Goal: Task Accomplishment & Management: Manage account settings

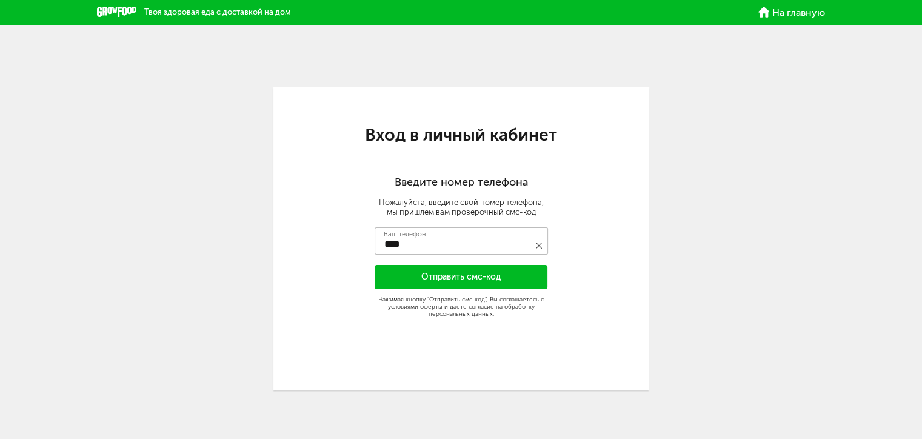
click at [414, 248] on input "****" at bounding box center [461, 240] width 173 height 27
type input "**********"
click at [519, 280] on button "Отправить смс-код" at bounding box center [461, 277] width 173 height 24
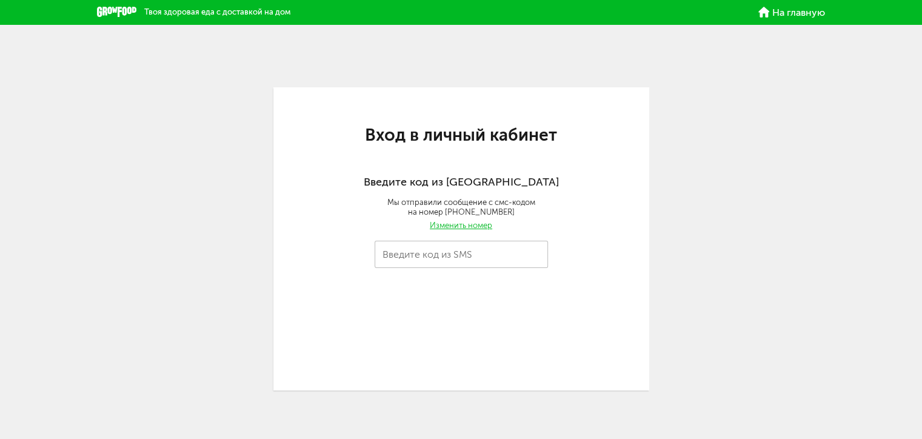
type input "****"
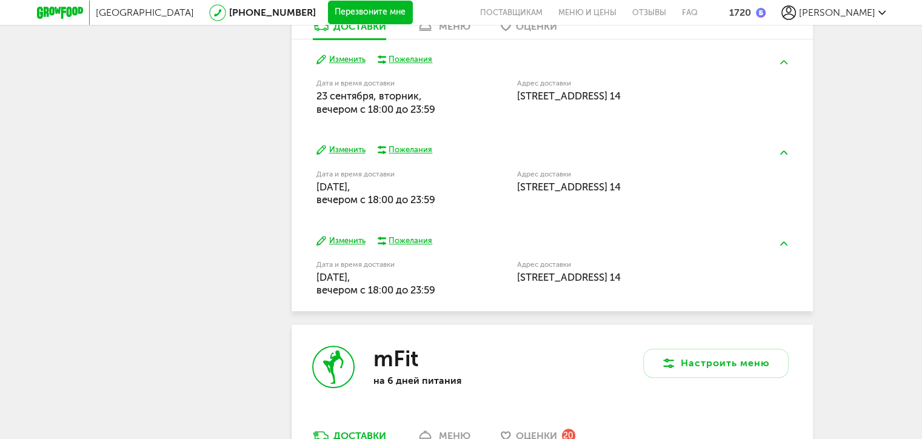
scroll to position [606, 0]
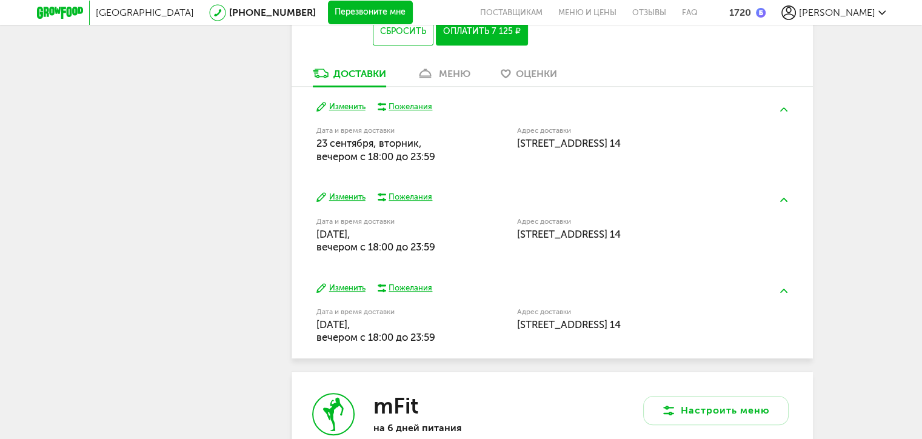
click at [451, 67] on link "меню" at bounding box center [443, 76] width 66 height 19
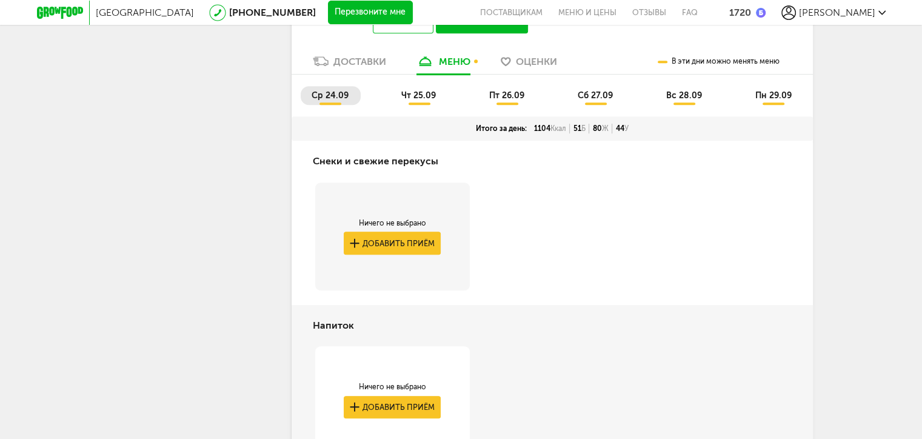
scroll to position [466, 0]
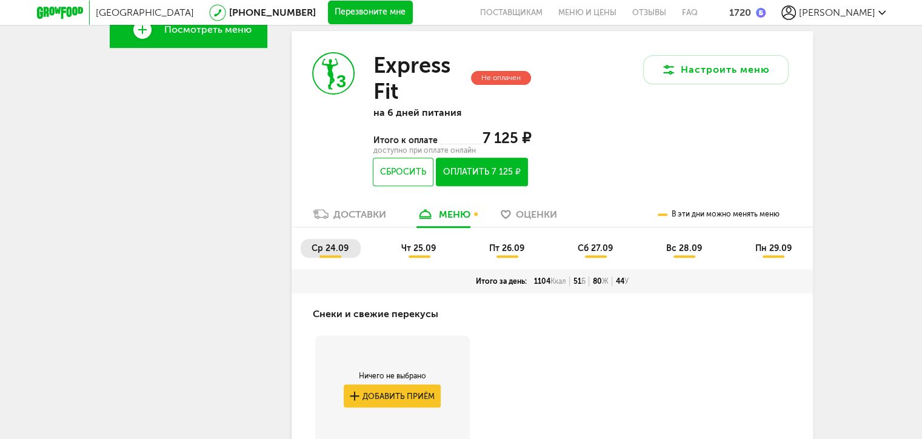
click at [429, 247] on span "чт 25.09" at bounding box center [418, 248] width 35 height 10
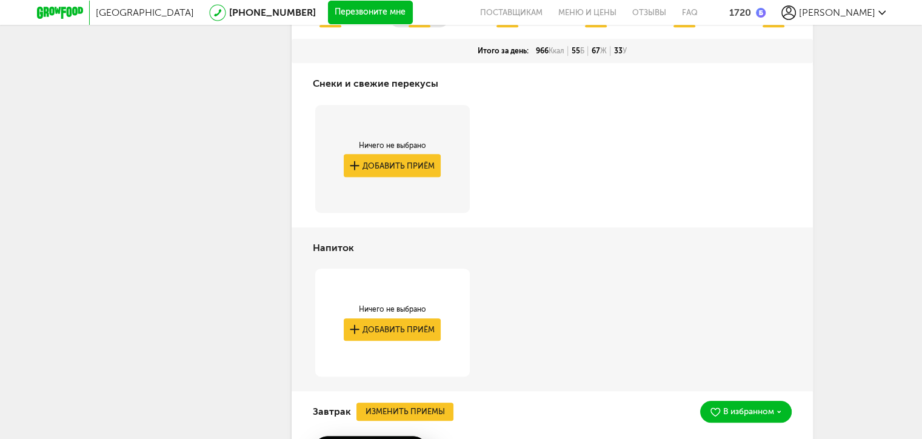
scroll to position [587, 0]
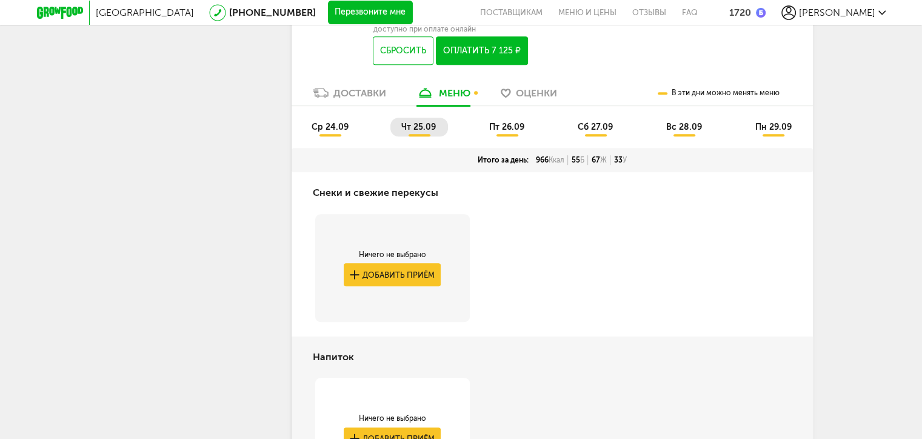
click at [509, 124] on span "пт 26.09" at bounding box center [506, 127] width 35 height 10
click at [598, 133] on li "сб 27.09" at bounding box center [596, 127] width 58 height 19
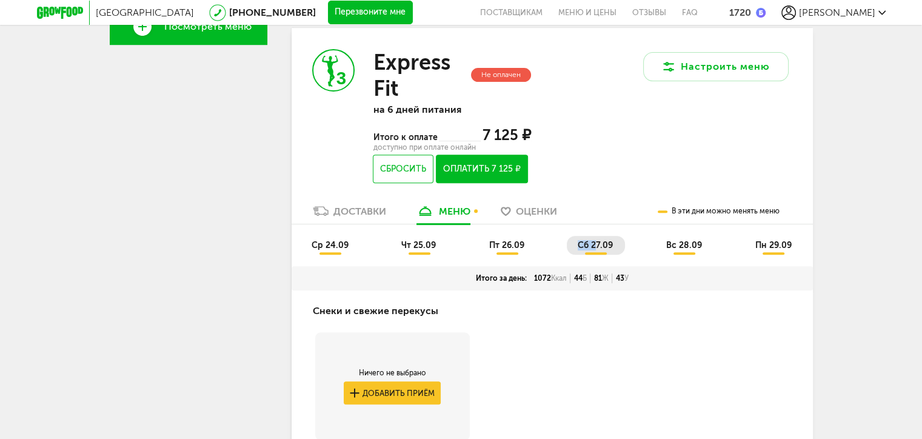
scroll to position [466, 0]
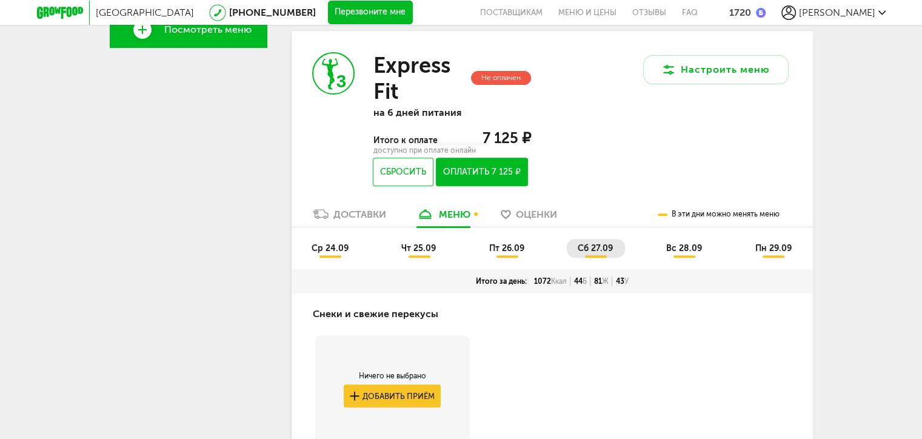
click at [691, 247] on span "вс 28.09" at bounding box center [684, 248] width 36 height 10
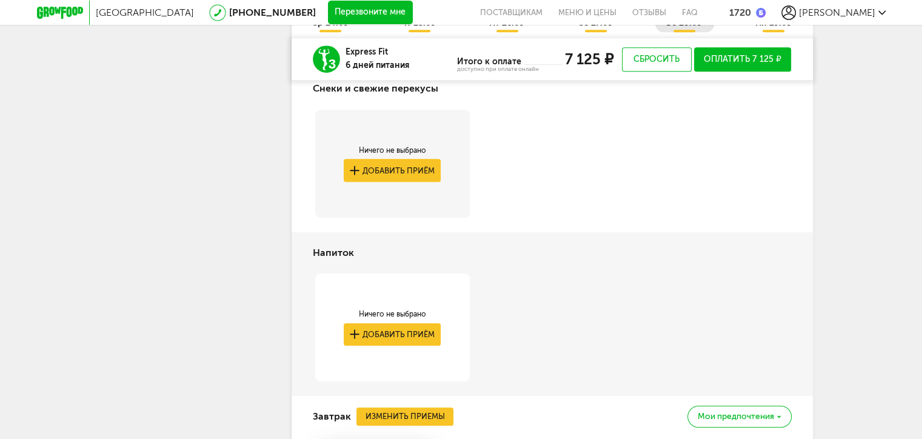
scroll to position [405, 0]
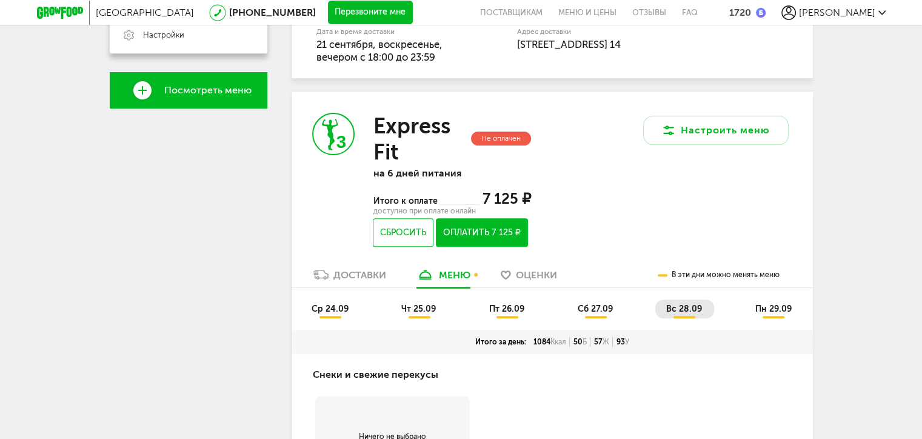
click at [784, 315] on li "пн 29.09" at bounding box center [773, 309] width 59 height 19
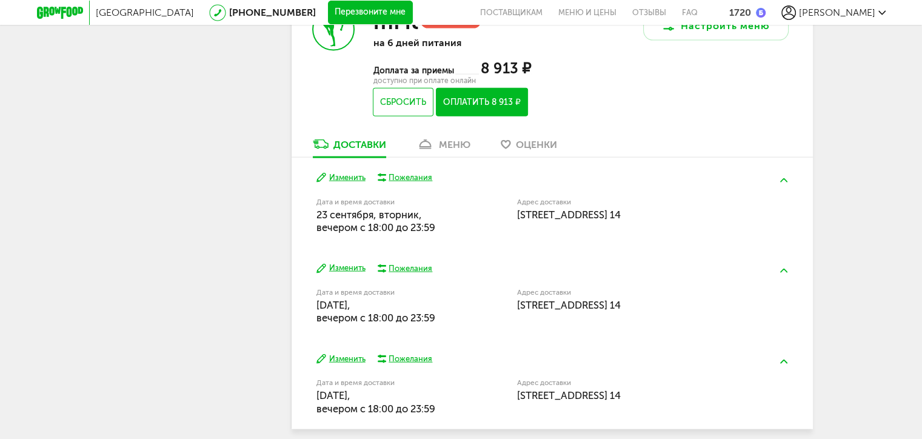
scroll to position [2846, 0]
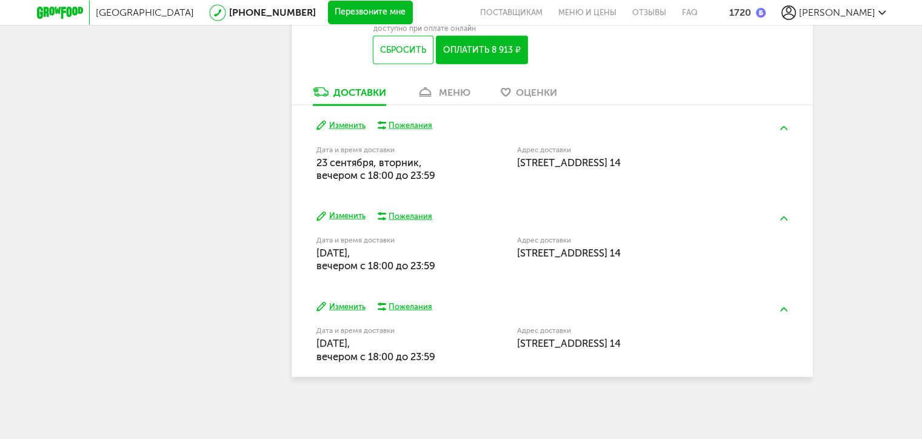
click at [449, 94] on div "меню" at bounding box center [455, 93] width 32 height 12
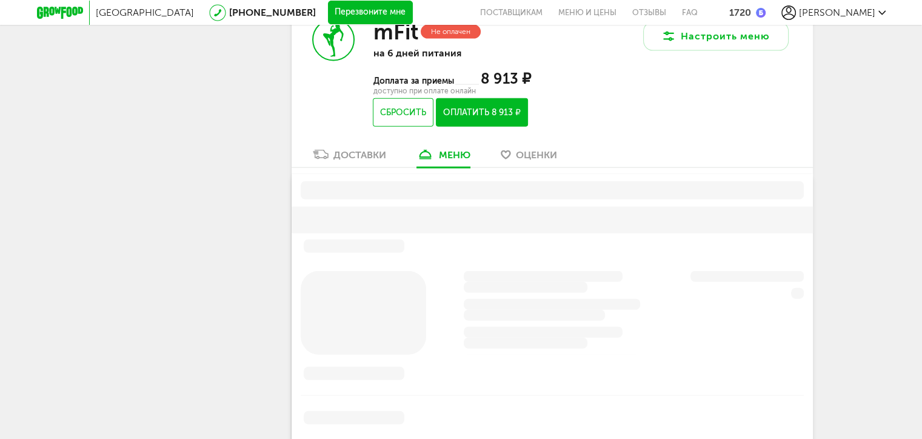
scroll to position [2750, 0]
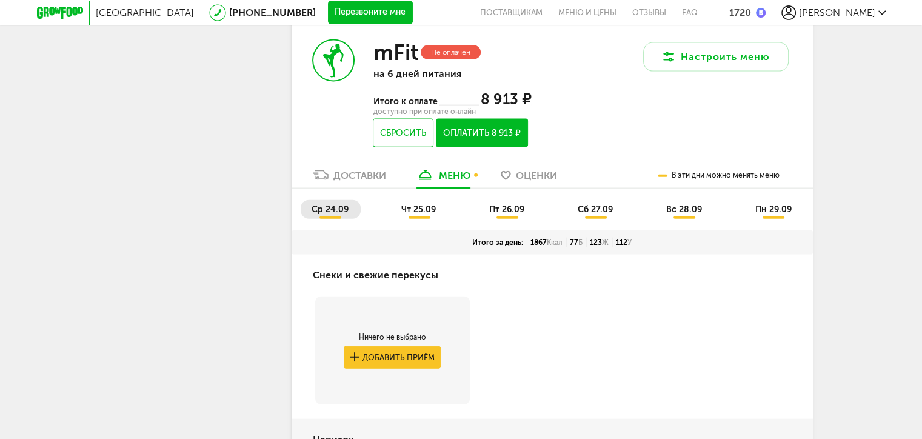
click at [410, 208] on span "чт 25.09" at bounding box center [418, 209] width 35 height 10
click at [512, 216] on li "пт 26.09" at bounding box center [507, 209] width 58 height 19
click at [603, 213] on span "сб 27.09" at bounding box center [595, 209] width 35 height 10
click at [690, 216] on li "вс 28.09" at bounding box center [684, 209] width 59 height 19
click at [763, 212] on span "пн 29.09" at bounding box center [773, 209] width 36 height 10
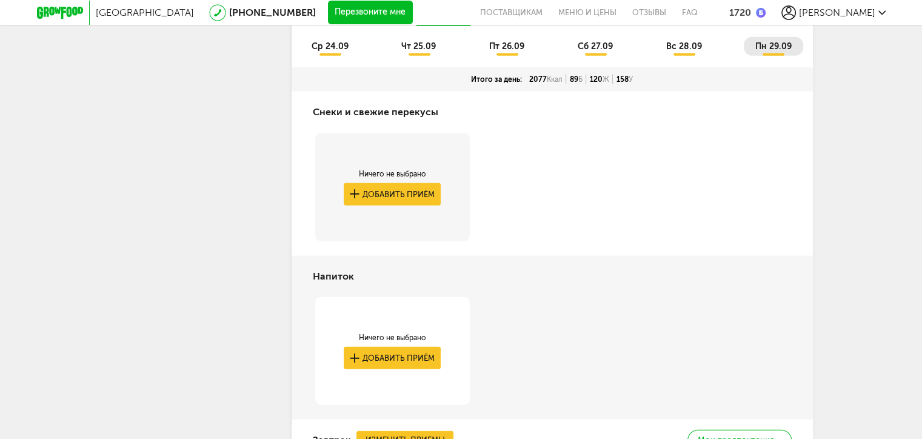
scroll to position [2629, 0]
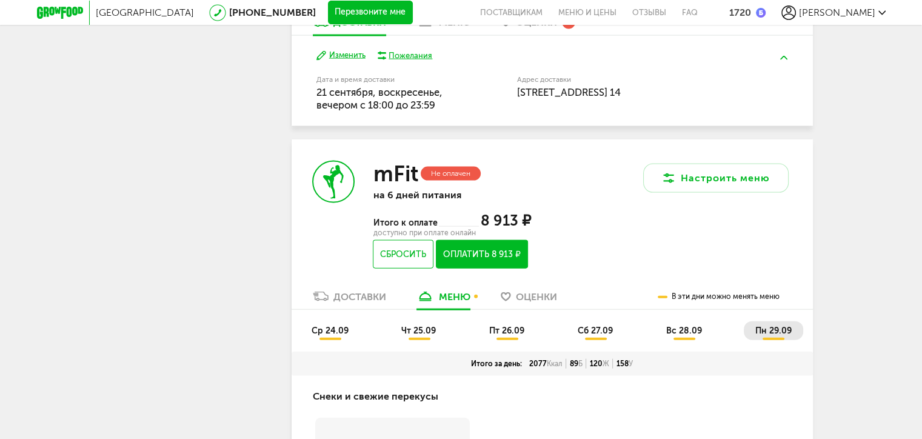
click at [335, 332] on span "ср 24.09" at bounding box center [330, 331] width 37 height 10
click at [417, 335] on span "чт 25.09" at bounding box center [418, 331] width 35 height 10
click at [495, 333] on span "пт 26.09" at bounding box center [506, 331] width 35 height 10
click at [592, 326] on span "сб 27.09" at bounding box center [595, 331] width 35 height 10
click at [776, 327] on span "пн 29.09" at bounding box center [773, 331] width 36 height 10
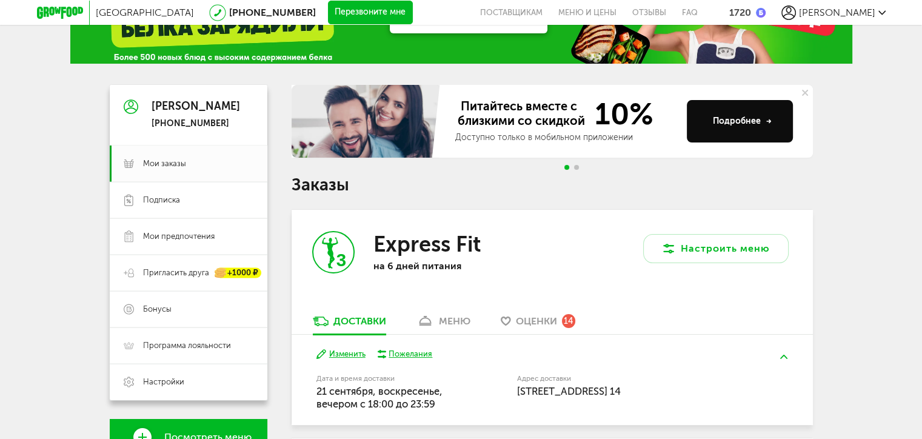
scroll to position [0, 0]
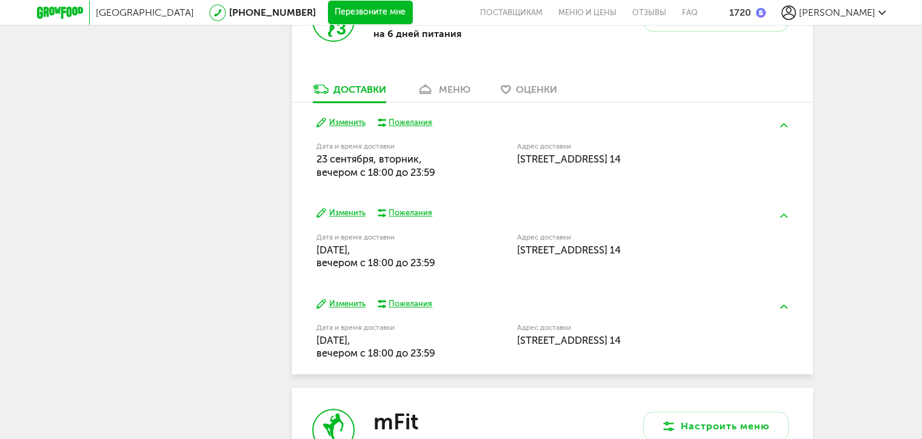
scroll to position [377, 0]
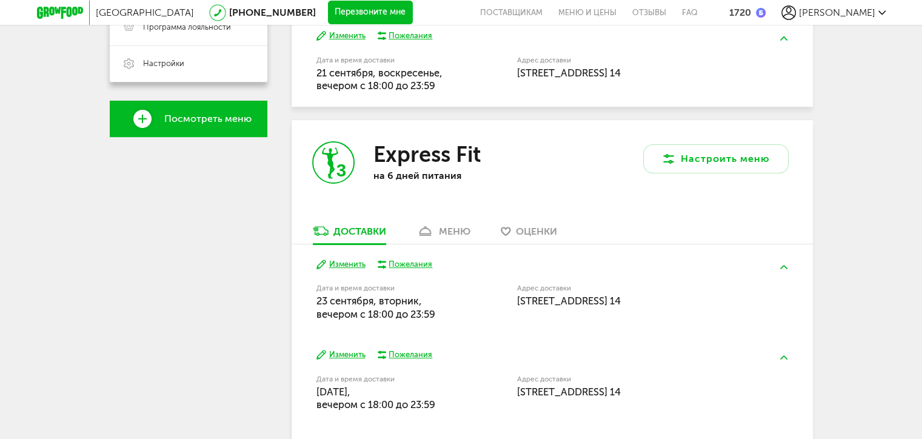
click at [349, 228] on div "Доставки" at bounding box center [359, 232] width 53 height 12
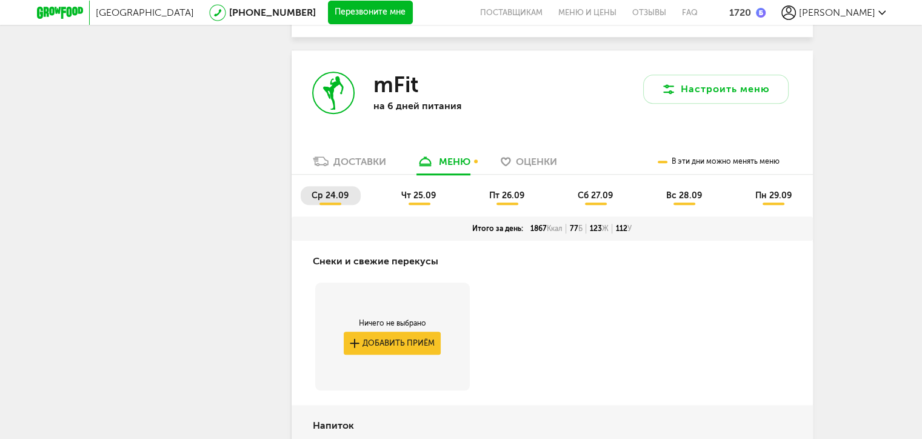
scroll to position [1060, 0]
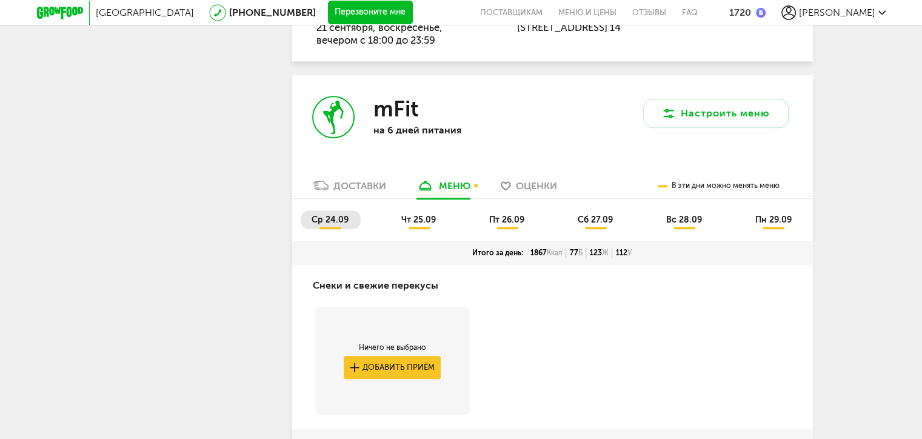
click at [343, 184] on div "Доставки" at bounding box center [359, 186] width 53 height 12
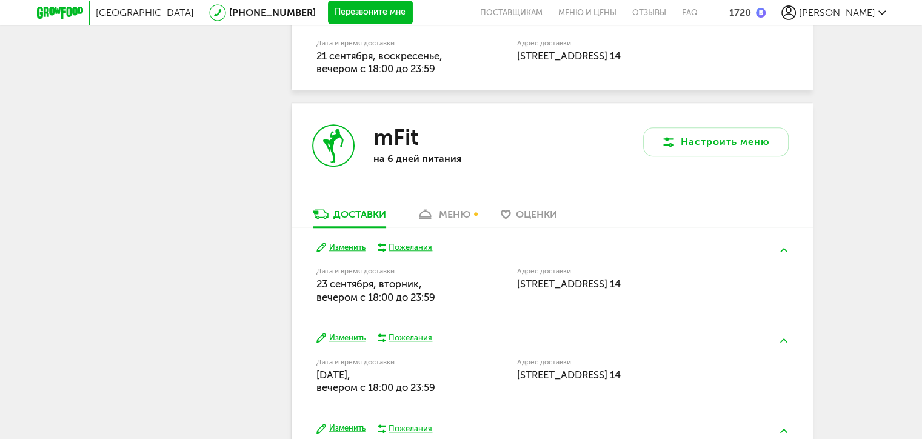
scroll to position [1033, 0]
click at [449, 210] on div "меню" at bounding box center [455, 213] width 32 height 12
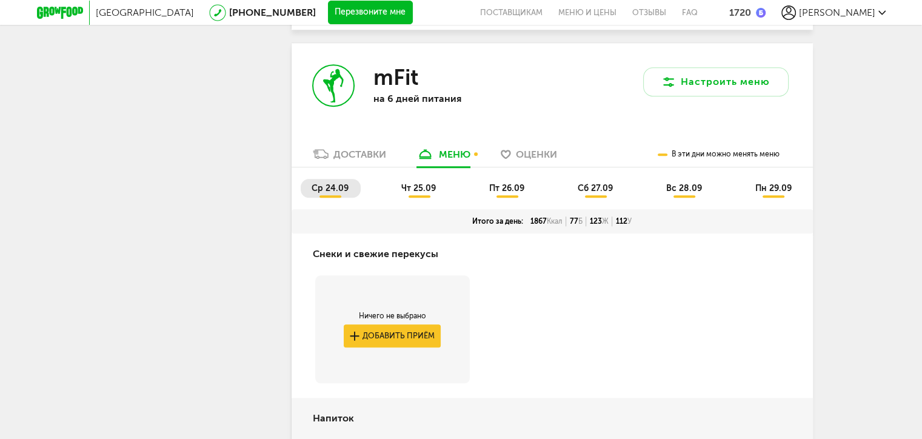
scroll to position [1104, 0]
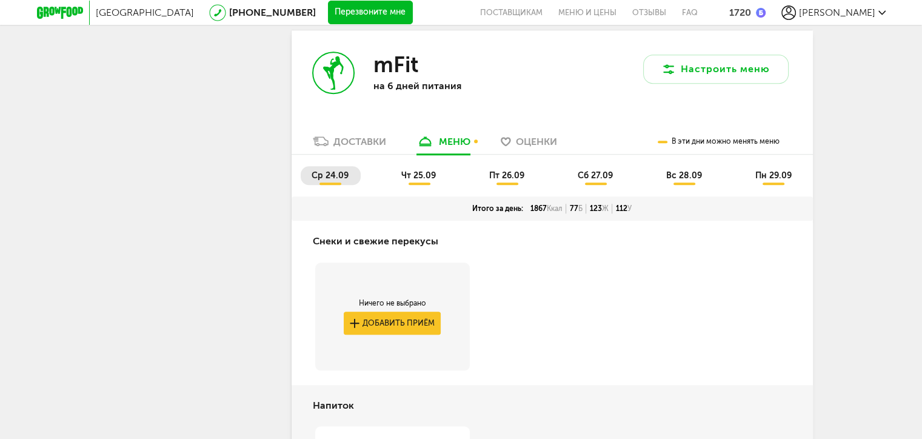
click at [346, 147] on div "Доставки" at bounding box center [359, 142] width 53 height 12
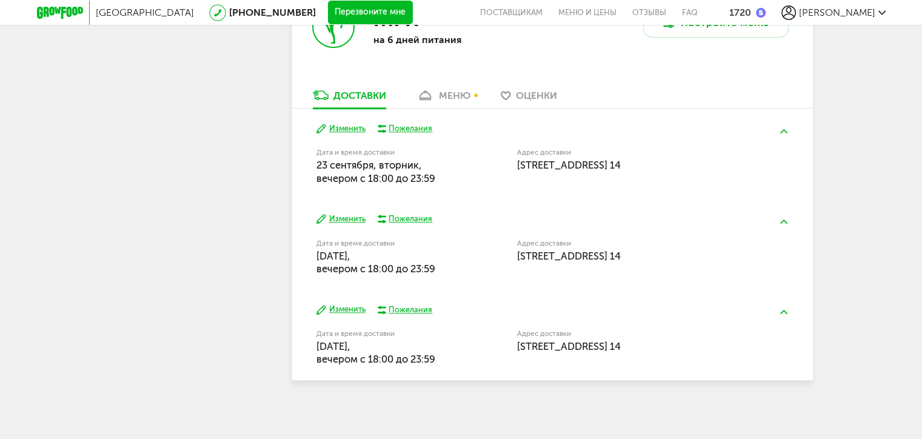
scroll to position [1154, 0]
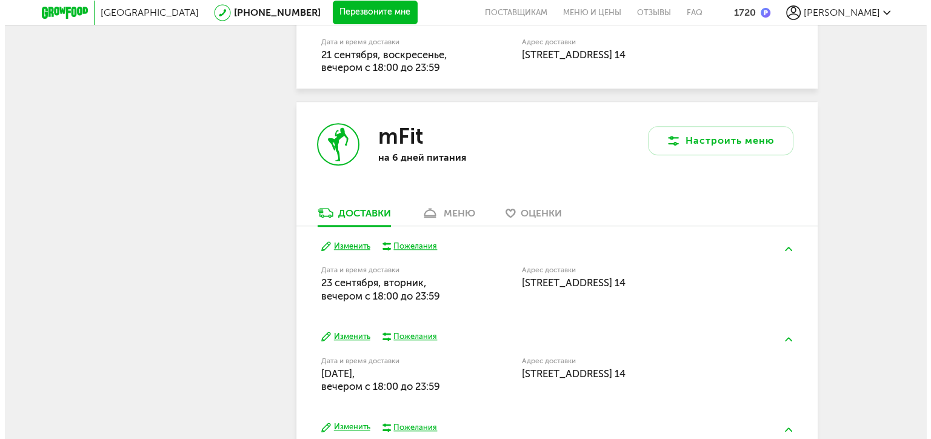
scroll to position [1093, 0]
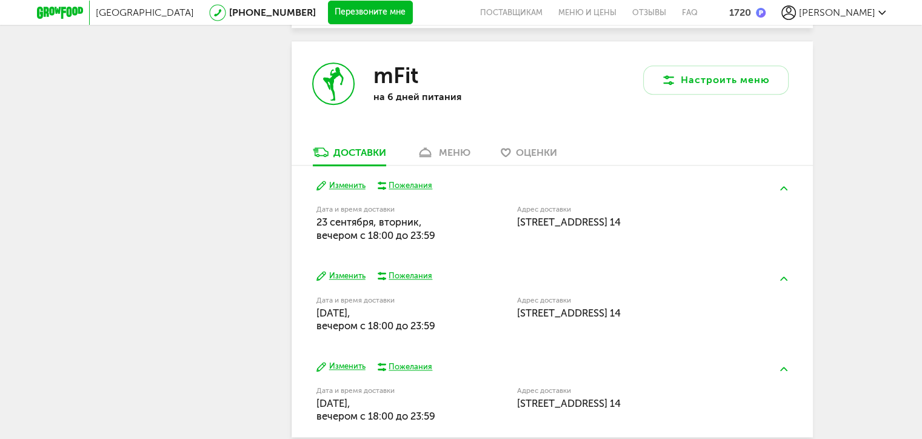
click at [751, 11] on div "1720" at bounding box center [740, 13] width 22 height 12
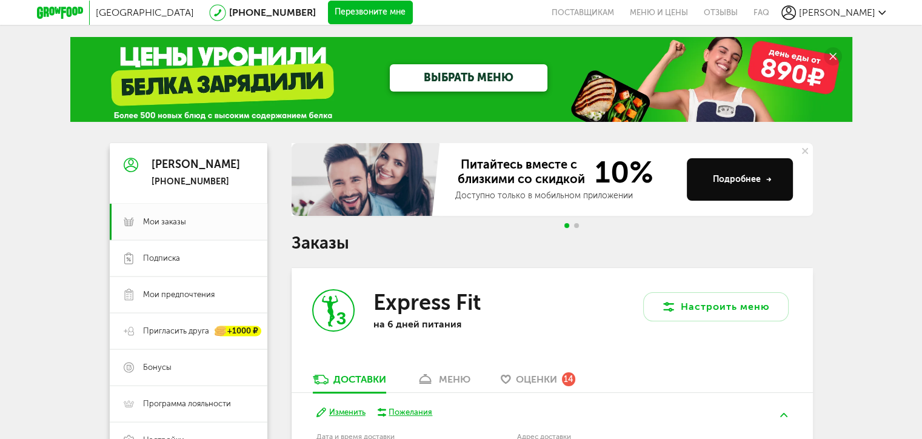
click at [858, 10] on span "[PERSON_NAME]" at bounding box center [837, 13] width 76 height 12
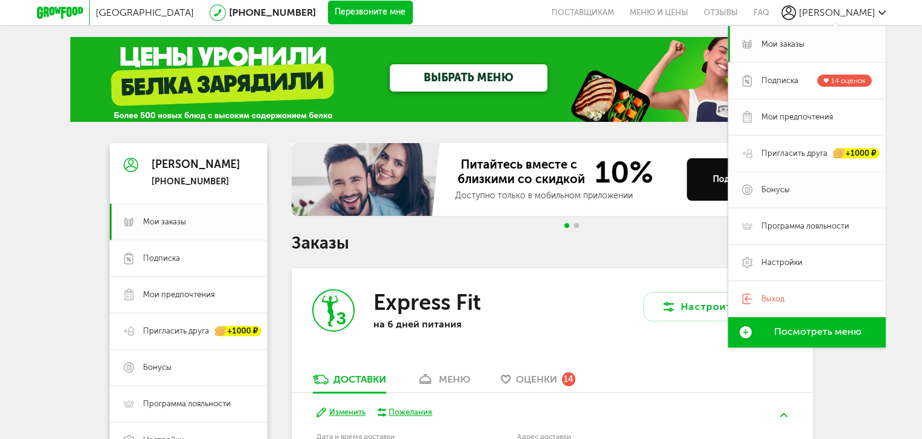
click at [782, 189] on span "Бонусы" at bounding box center [776, 189] width 28 height 11
